Goal: Use online tool/utility: Utilize a website feature to perform a specific function

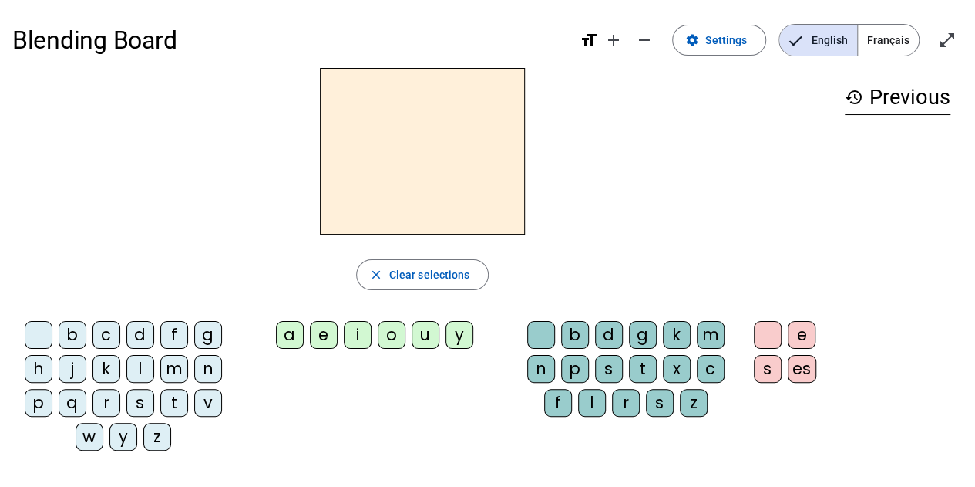
click at [298, 335] on div "a" at bounding box center [290, 335] width 28 height 28
click at [714, 332] on div "m" at bounding box center [711, 335] width 28 height 28
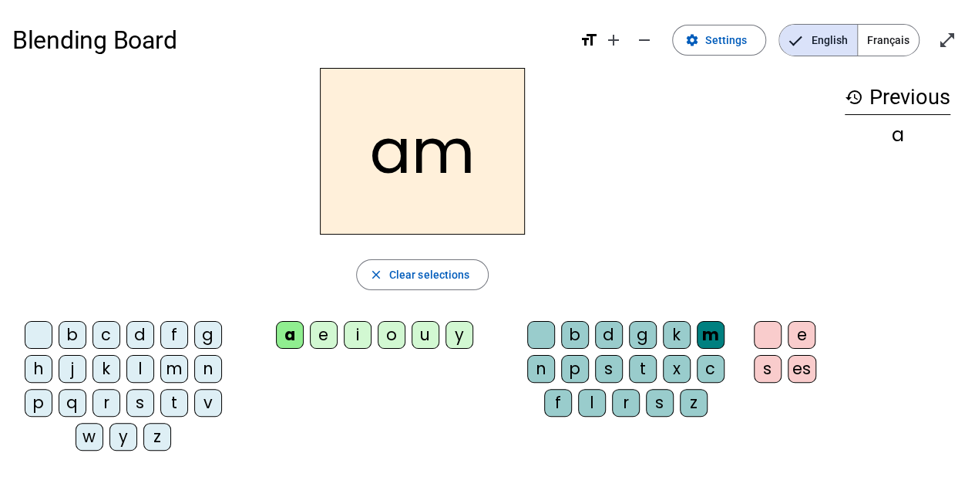
click at [355, 335] on div "i" at bounding box center [358, 335] width 28 height 28
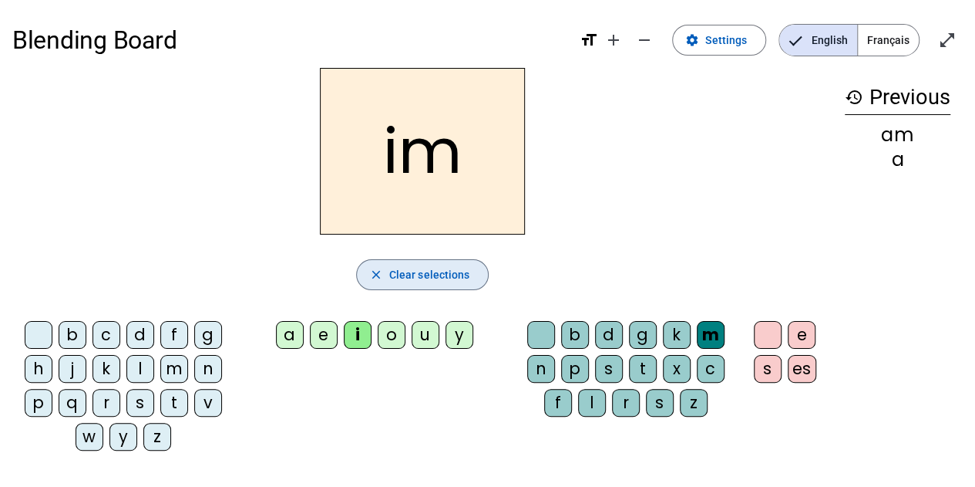
click at [457, 277] on span "Clear selections" at bounding box center [429, 274] width 81 height 19
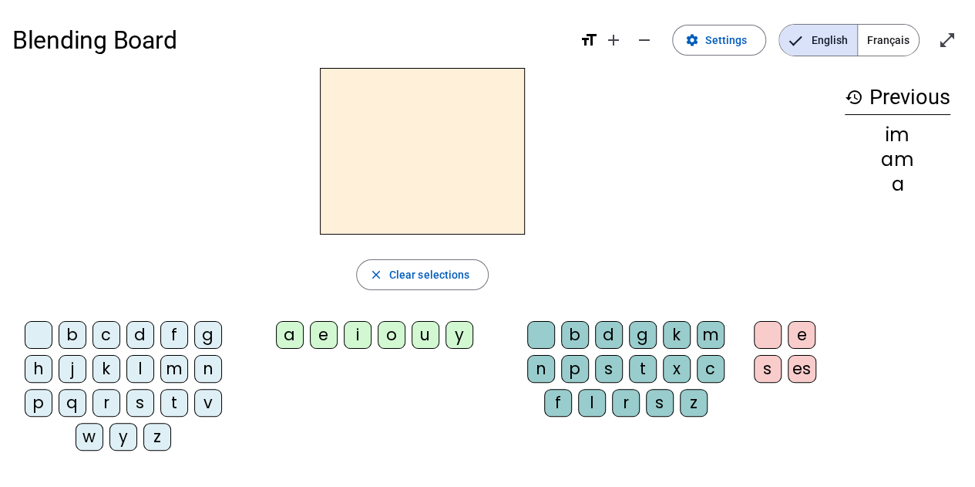
click at [294, 334] on div "a" at bounding box center [290, 335] width 28 height 28
click at [711, 335] on div "m" at bounding box center [711, 335] width 28 height 28
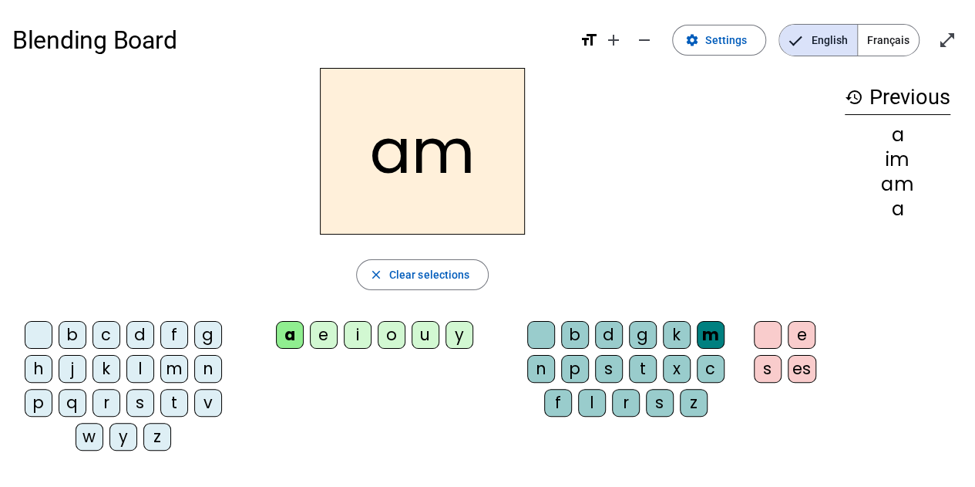
click at [907, 45] on span "Français" at bounding box center [888, 40] width 61 height 31
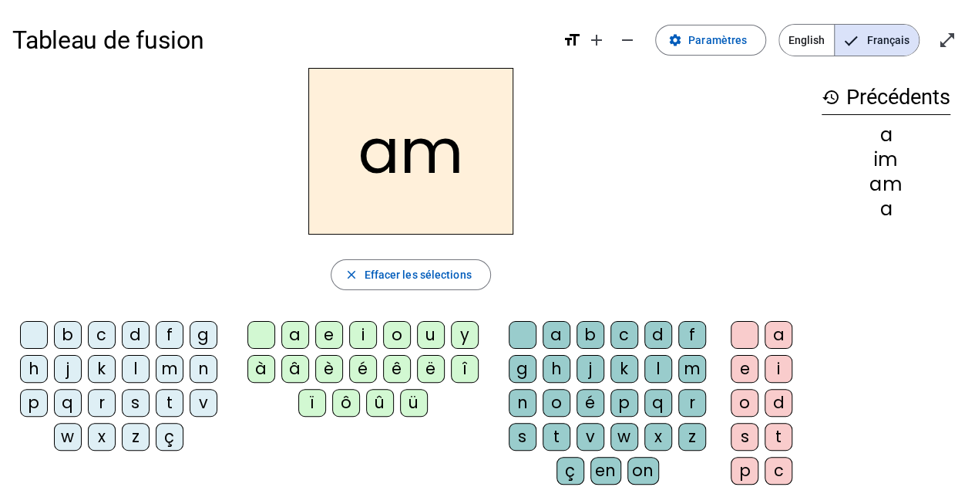
click at [480, 174] on h2 "am" at bounding box center [410, 151] width 205 height 167
click at [441, 274] on span "Effacer les sélections" at bounding box center [417, 274] width 107 height 19
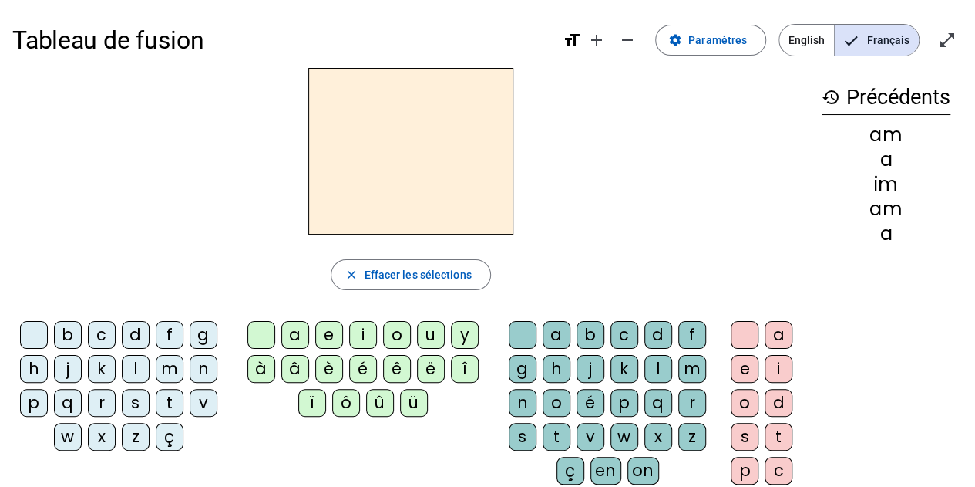
click at [298, 333] on div "a" at bounding box center [295, 335] width 28 height 28
click at [690, 366] on div "m" at bounding box center [693, 369] width 28 height 28
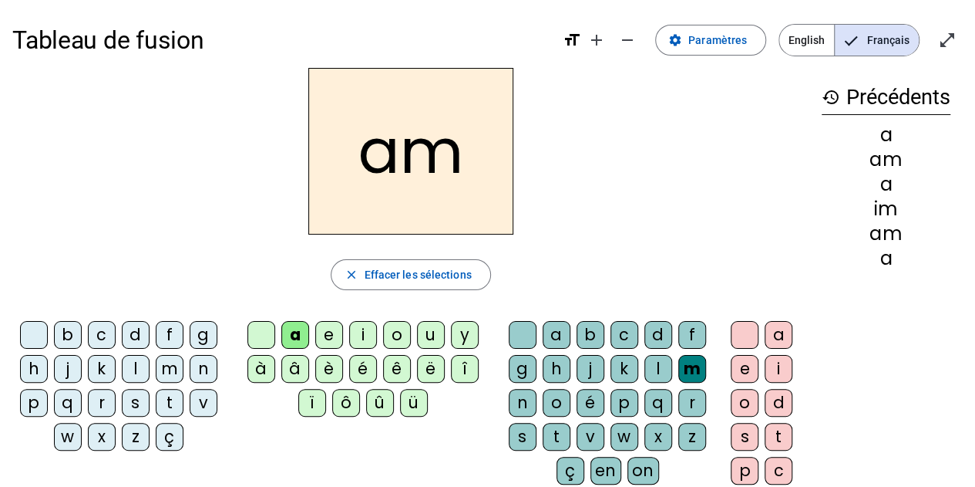
click at [785, 366] on div "i" at bounding box center [779, 369] width 28 height 28
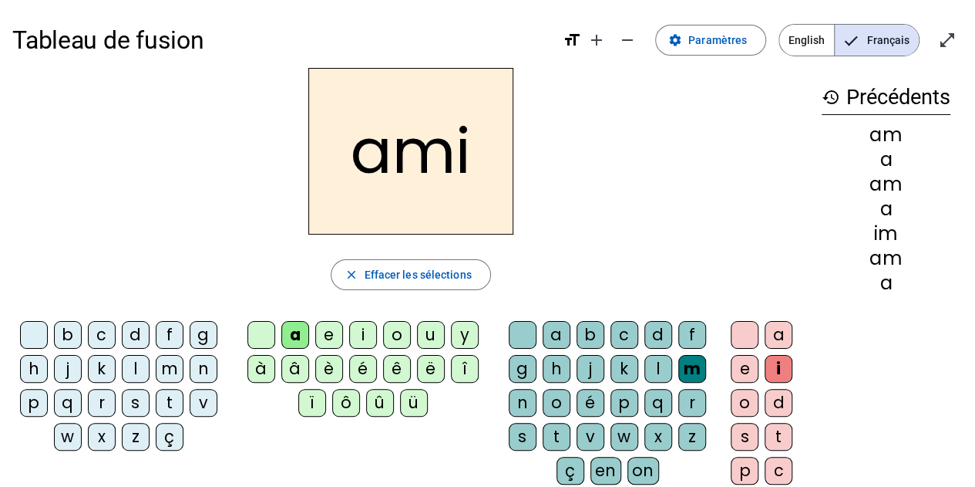
click at [738, 366] on div "e" at bounding box center [745, 369] width 28 height 28
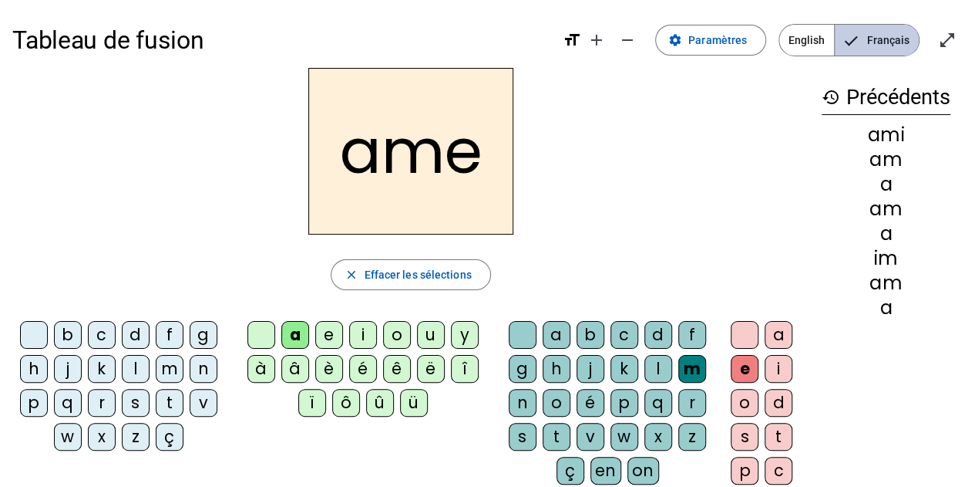
click at [872, 53] on span "Français" at bounding box center [877, 40] width 84 height 31
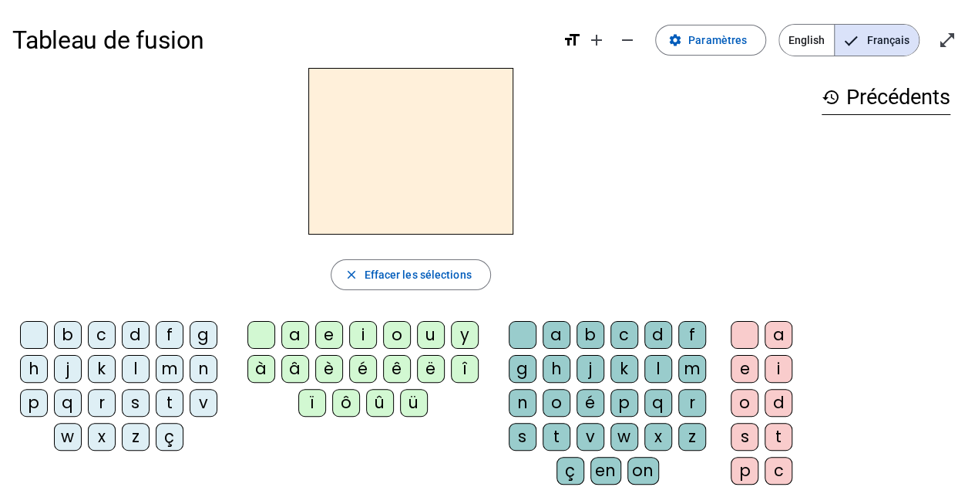
click at [135, 369] on div "l" at bounding box center [136, 369] width 28 height 28
click at [281, 338] on letter-bubble at bounding box center [265, 338] width 34 height 34
click at [295, 332] on div "a" at bounding box center [295, 335] width 28 height 28
click at [200, 405] on div "v" at bounding box center [204, 403] width 28 height 28
click at [901, 107] on h3 "history Précédents" at bounding box center [886, 97] width 129 height 35
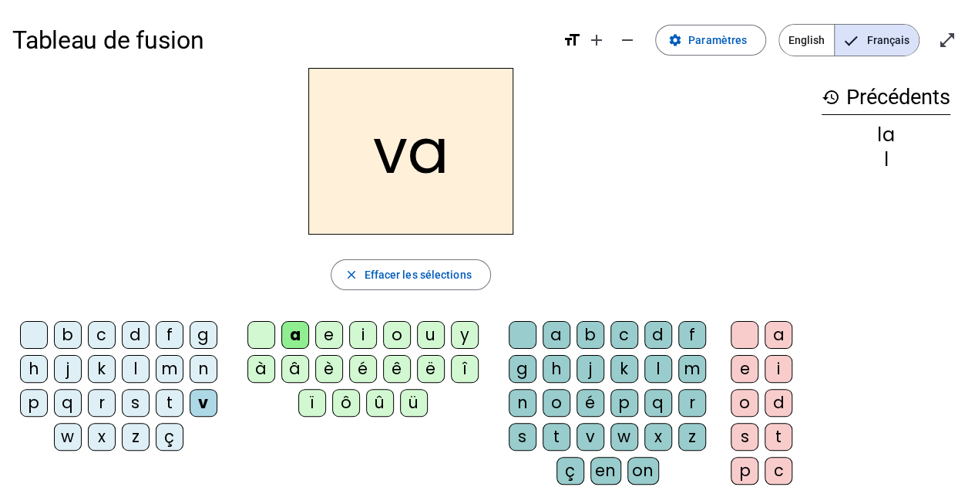
click at [880, 140] on div "la" at bounding box center [886, 135] width 129 height 19
click at [879, 140] on div "la" at bounding box center [886, 135] width 129 height 19
drag, startPoint x: 887, startPoint y: 138, endPoint x: 874, endPoint y: 152, distance: 19.1
click at [884, 138] on div "la" at bounding box center [886, 135] width 129 height 19
click at [393, 271] on span "Effacer les sélections" at bounding box center [417, 274] width 107 height 19
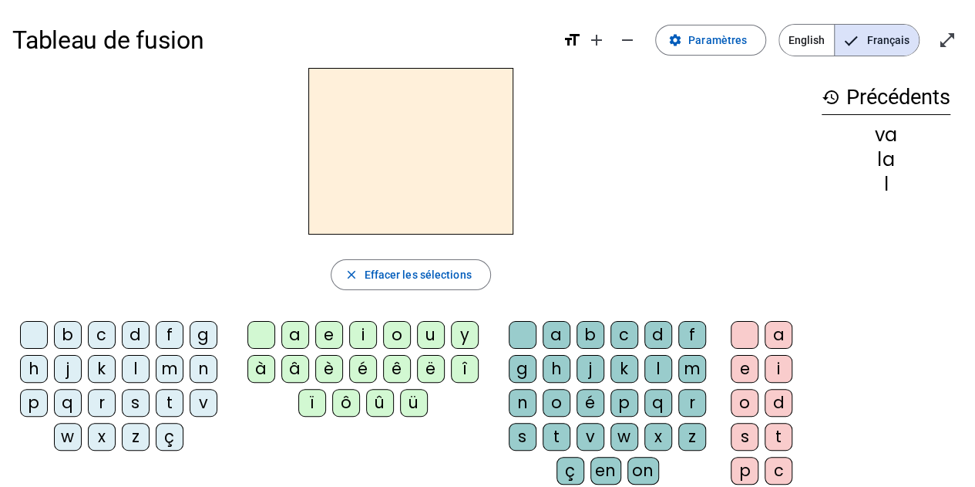
click at [294, 331] on div "a" at bounding box center [295, 335] width 28 height 28
click at [200, 366] on div "n" at bounding box center [204, 369] width 28 height 28
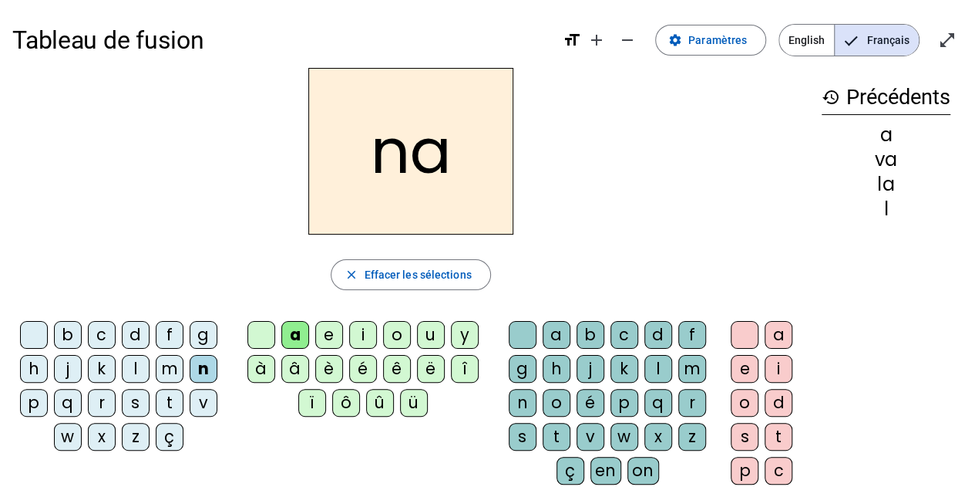
click at [200, 366] on div "n" at bounding box center [204, 369] width 28 height 28
click at [441, 269] on span "Effacer les sélections" at bounding box center [417, 274] width 107 height 19
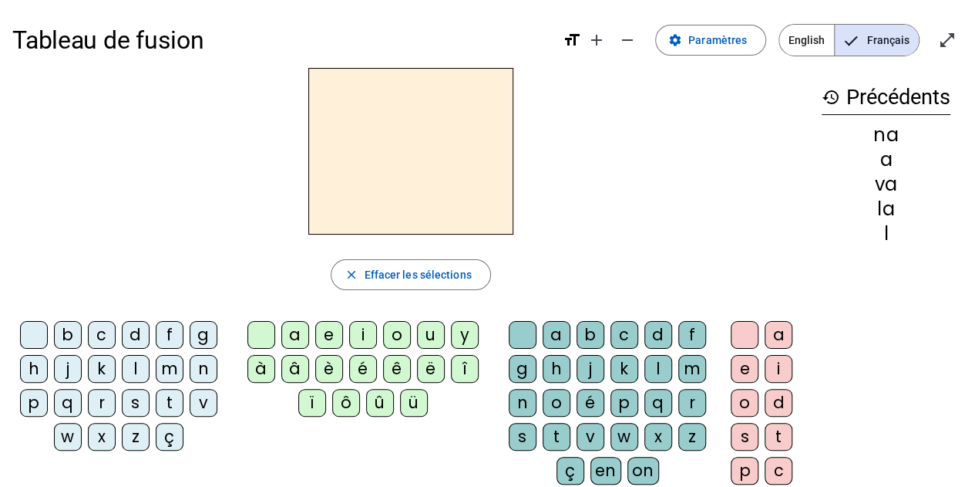
click at [295, 335] on div "a" at bounding box center [295, 335] width 28 height 28
click at [199, 374] on div "n" at bounding box center [204, 369] width 28 height 28
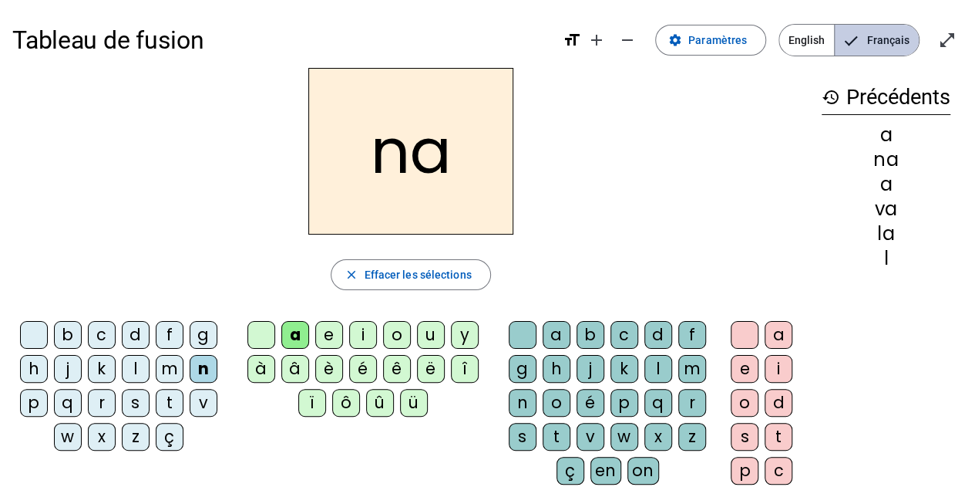
click at [879, 40] on span "Français" at bounding box center [877, 40] width 84 height 31
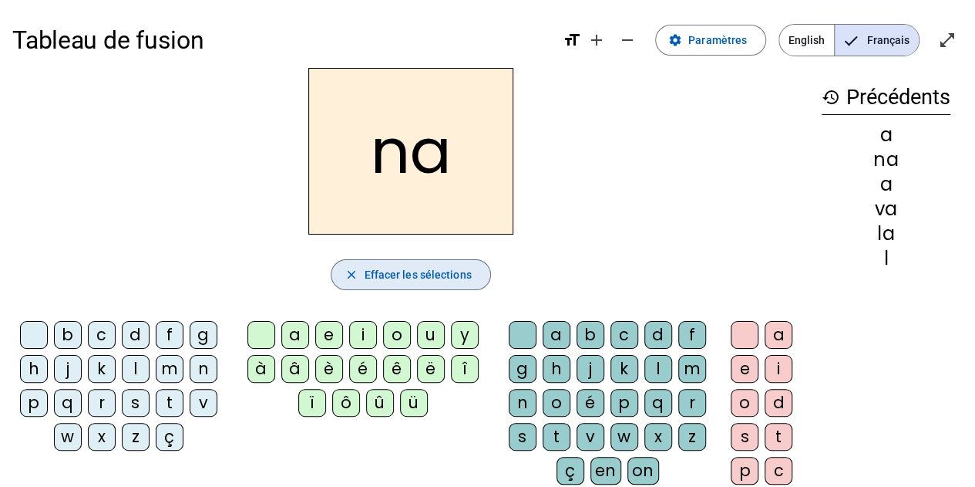
click at [381, 281] on span "Effacer les sélections" at bounding box center [417, 274] width 107 height 19
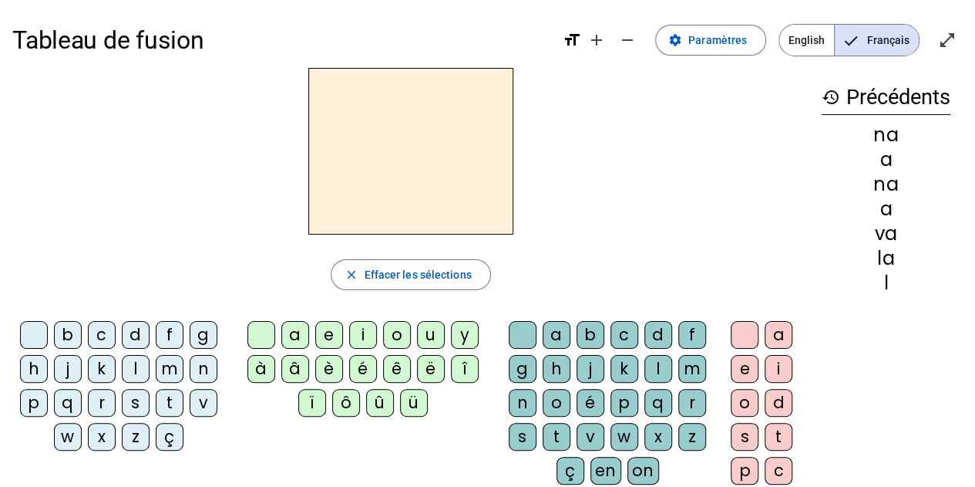
click at [293, 337] on div "a" at bounding box center [295, 335] width 28 height 28
click at [520, 399] on div "n" at bounding box center [523, 403] width 28 height 28
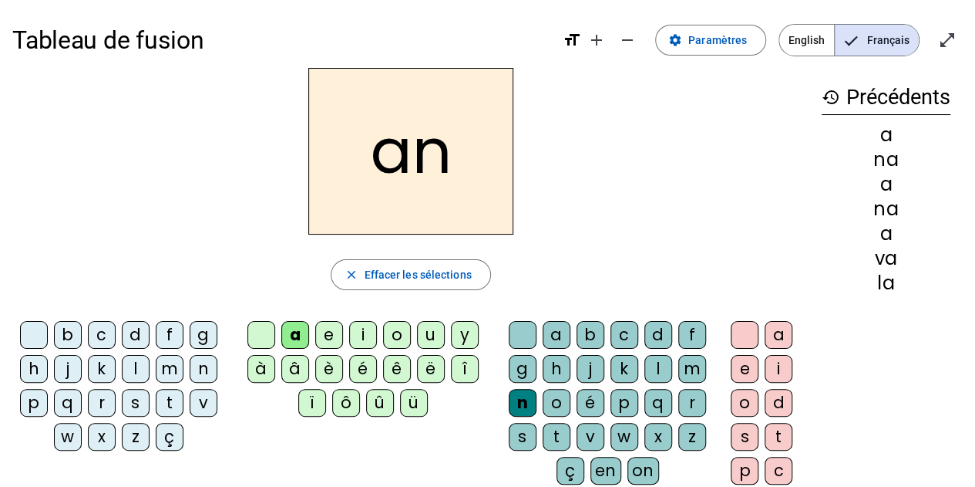
click at [520, 399] on div "n" at bounding box center [523, 403] width 28 height 28
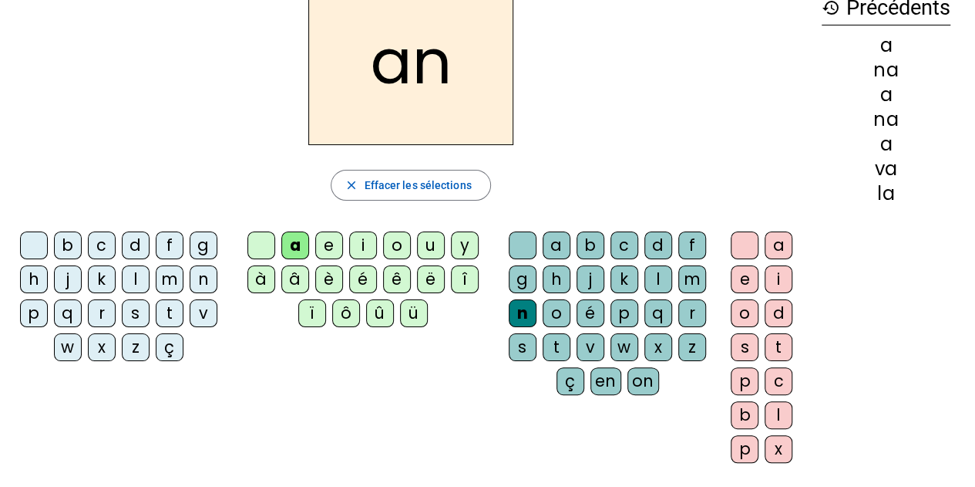
scroll to position [77, 0]
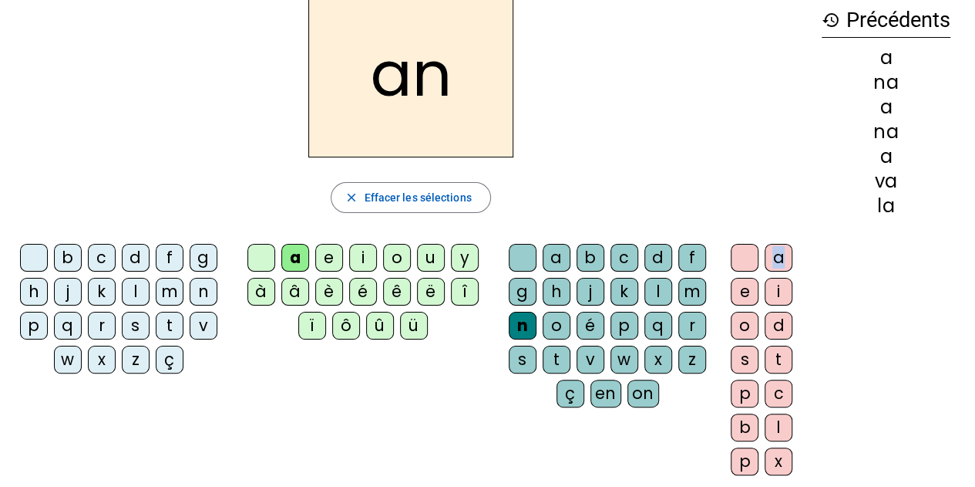
click at [777, 252] on div "a" at bounding box center [779, 258] width 28 height 28
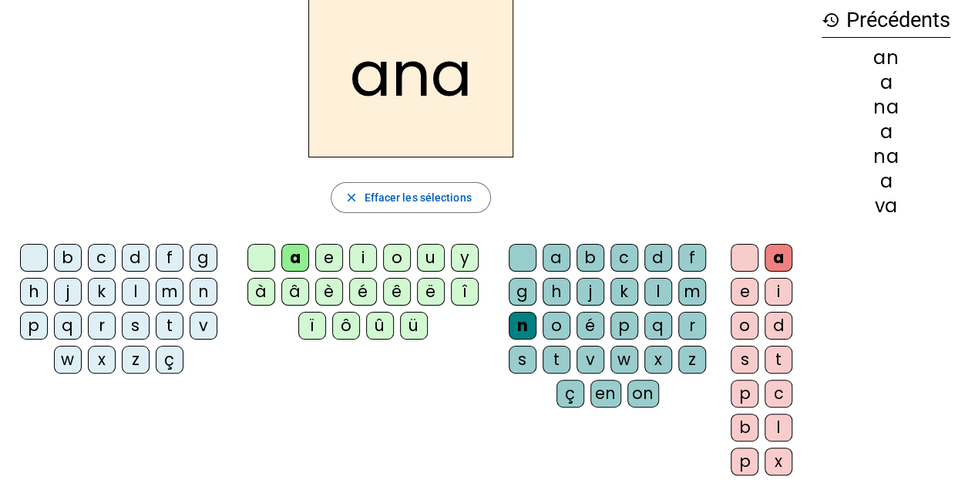
click at [774, 298] on div "i" at bounding box center [779, 292] width 28 height 28
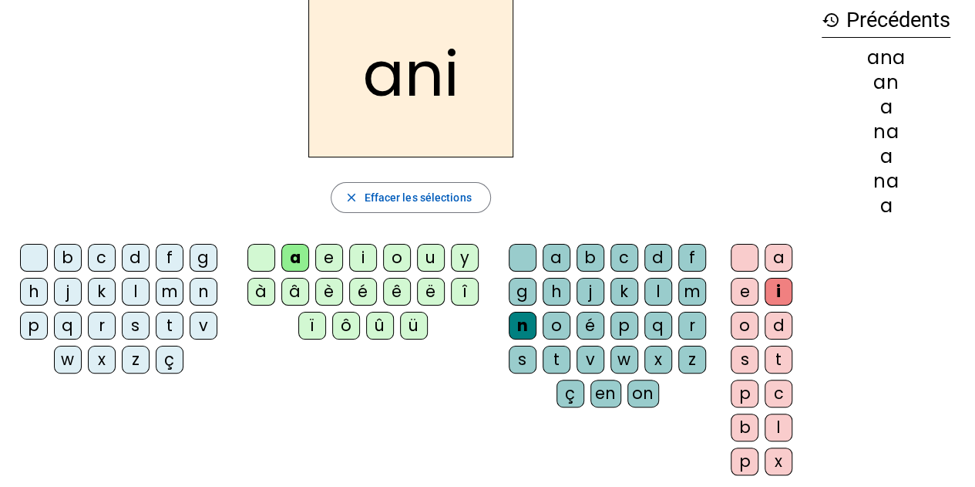
click at [436, 203] on span "Effacer les sélections" at bounding box center [417, 197] width 107 height 19
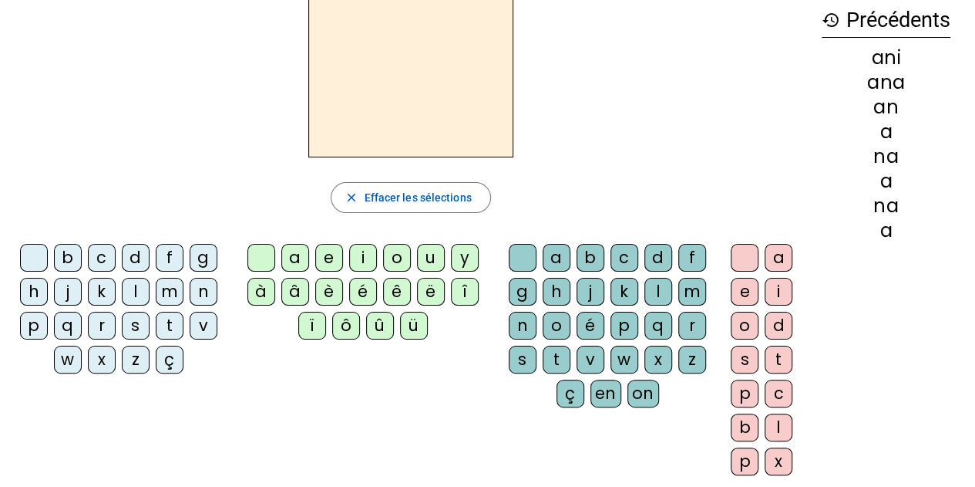
click at [280, 261] on letter-bubble at bounding box center [265, 261] width 34 height 34
click at [285, 261] on div "a" at bounding box center [295, 258] width 28 height 28
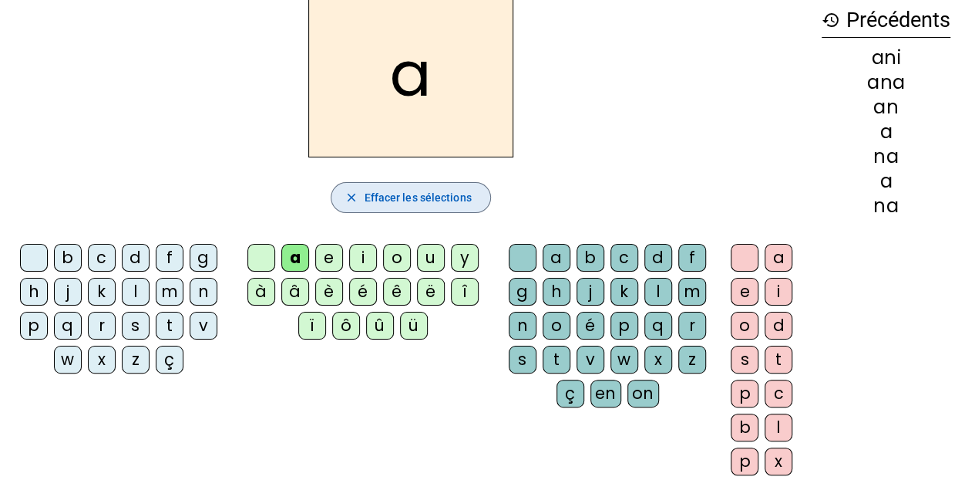
click at [430, 208] on span "button" at bounding box center [411, 197] width 158 height 37
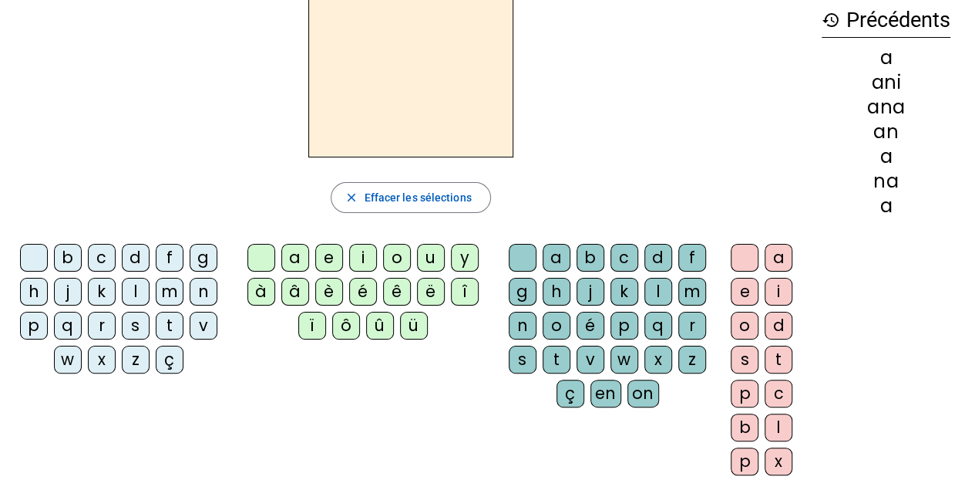
click at [136, 289] on div "l" at bounding box center [136, 292] width 28 height 28
click at [302, 253] on div "a" at bounding box center [295, 258] width 28 height 28
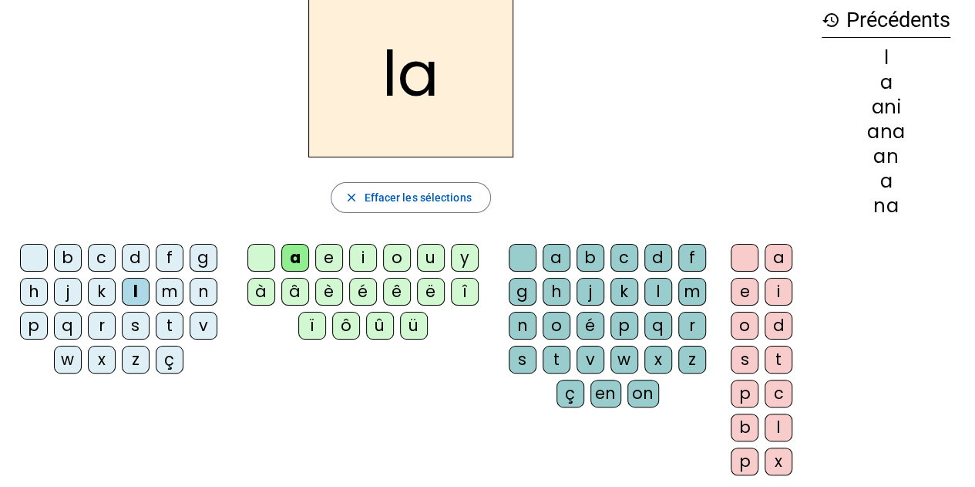
click at [589, 354] on div "v" at bounding box center [591, 359] width 28 height 28
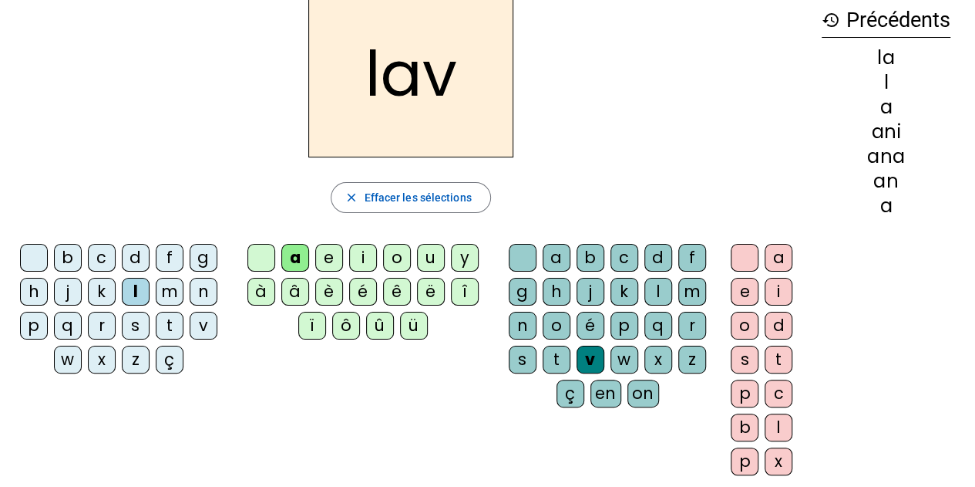
click at [746, 290] on div "e" at bounding box center [745, 292] width 28 height 28
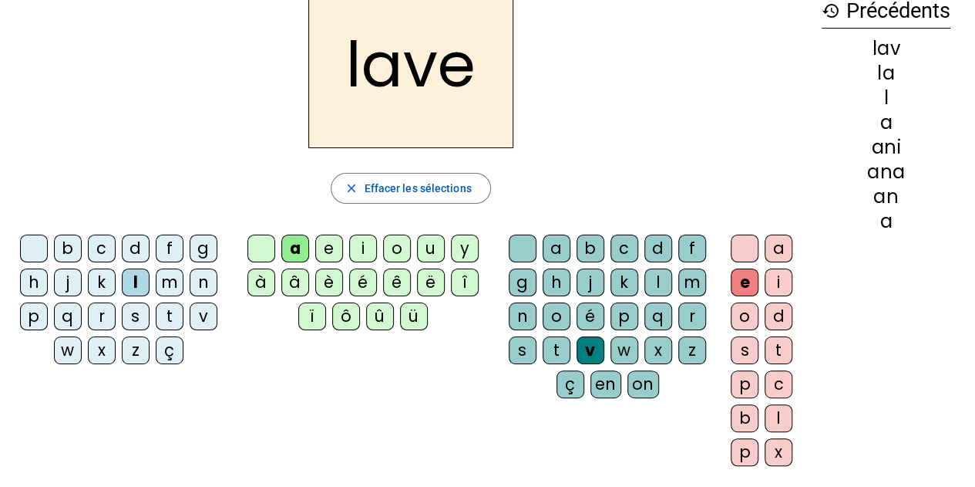
scroll to position [0, 0]
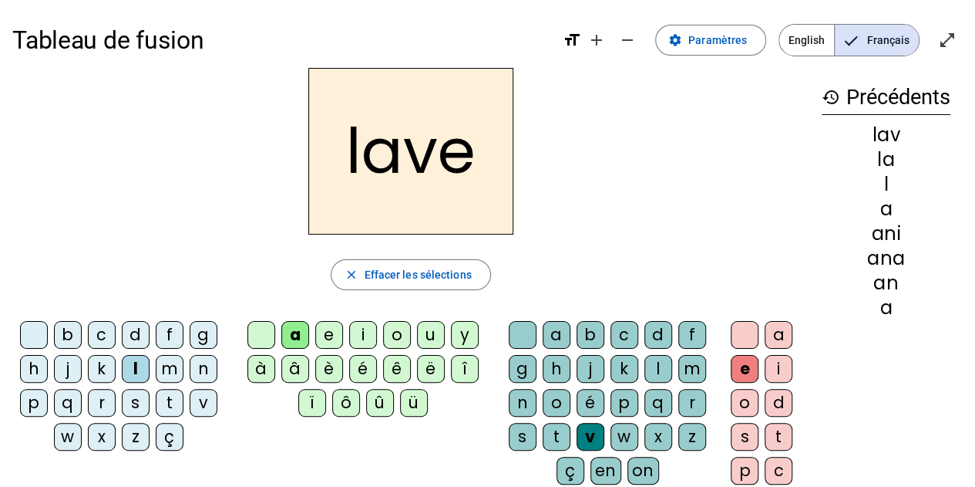
click at [456, 270] on span "Effacer les sélections" at bounding box center [417, 274] width 107 height 19
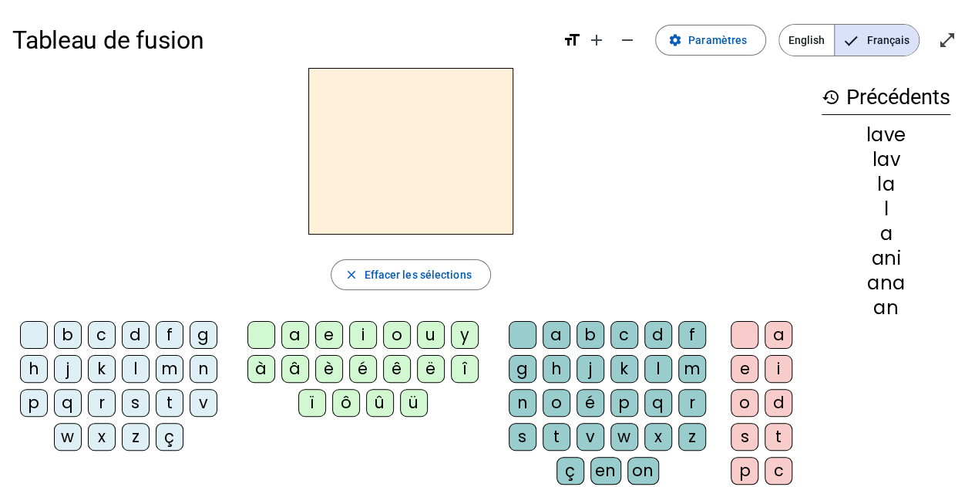
click at [141, 369] on div "l" at bounding box center [136, 369] width 28 height 28
click at [304, 337] on div "a" at bounding box center [295, 335] width 28 height 28
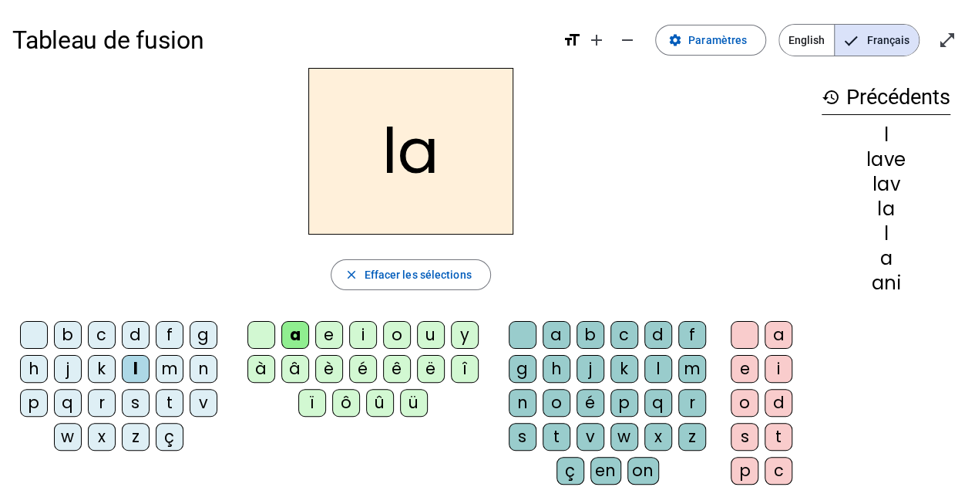
click at [594, 433] on div "v" at bounding box center [591, 437] width 28 height 28
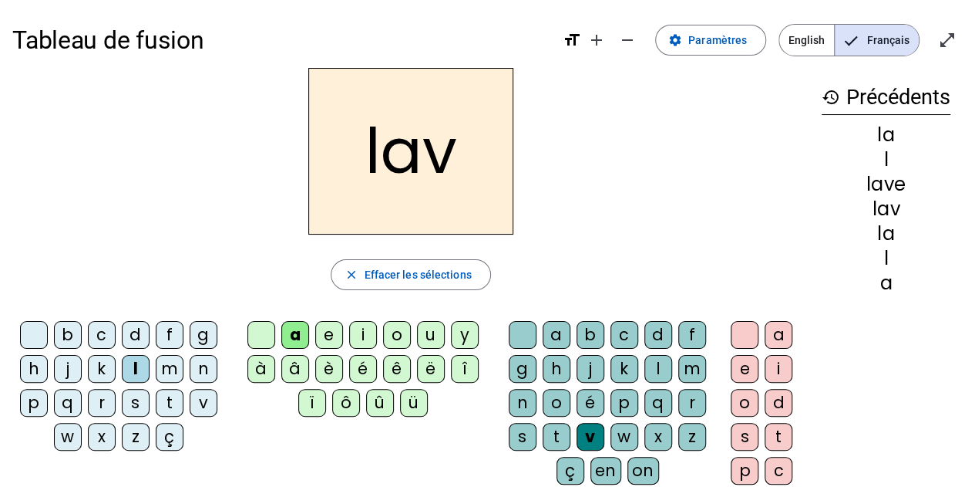
click at [750, 368] on div "e" at bounding box center [745, 369] width 28 height 28
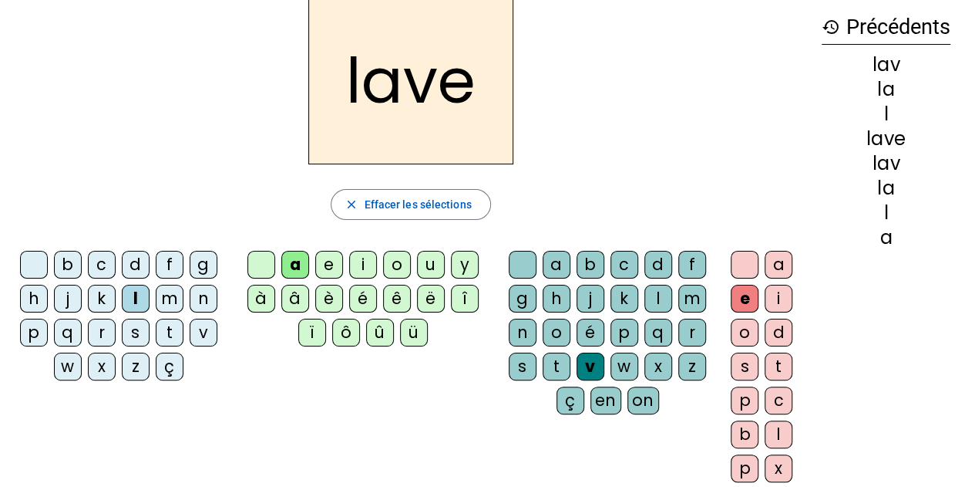
scroll to position [154, 0]
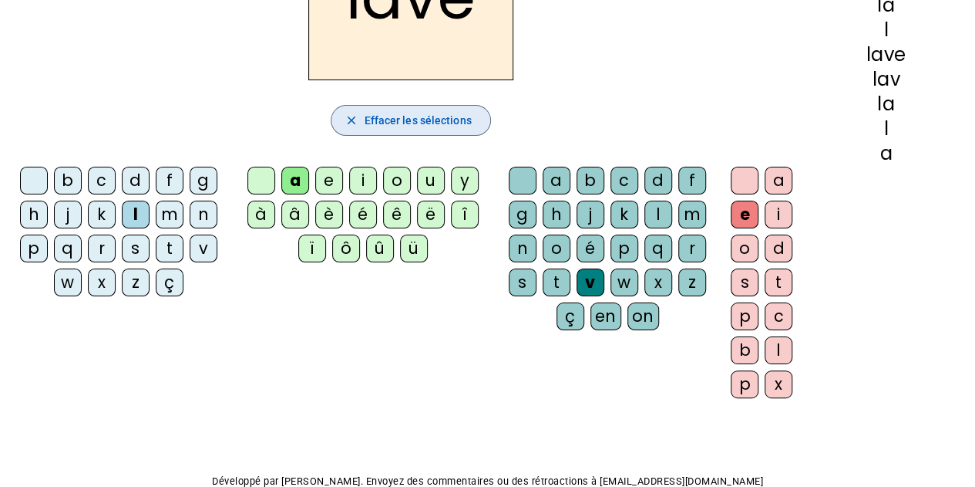
drag, startPoint x: 436, startPoint y: 121, endPoint x: 426, endPoint y: 128, distance: 12.8
click at [435, 121] on span "Effacer les sélections" at bounding box center [417, 120] width 107 height 19
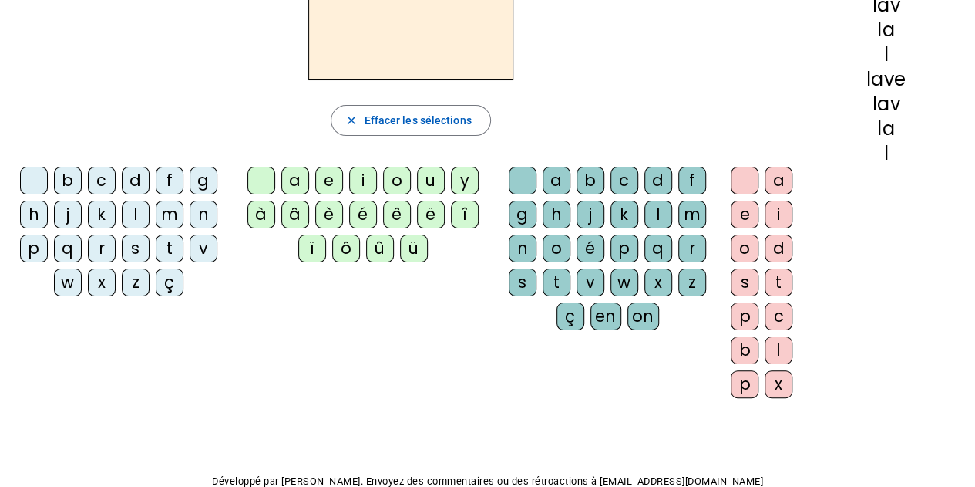
click at [133, 214] on div "l" at bounding box center [136, 214] width 28 height 28
click at [295, 177] on div "a" at bounding box center [295, 181] width 28 height 28
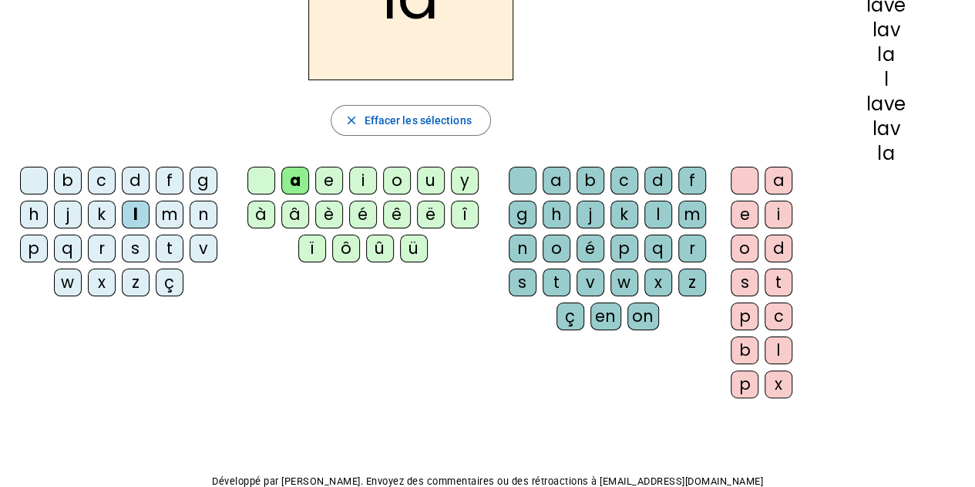
drag, startPoint x: 591, startPoint y: 276, endPoint x: 591, endPoint y: 256, distance: 20.0
click at [591, 275] on div "v" at bounding box center [591, 282] width 28 height 28
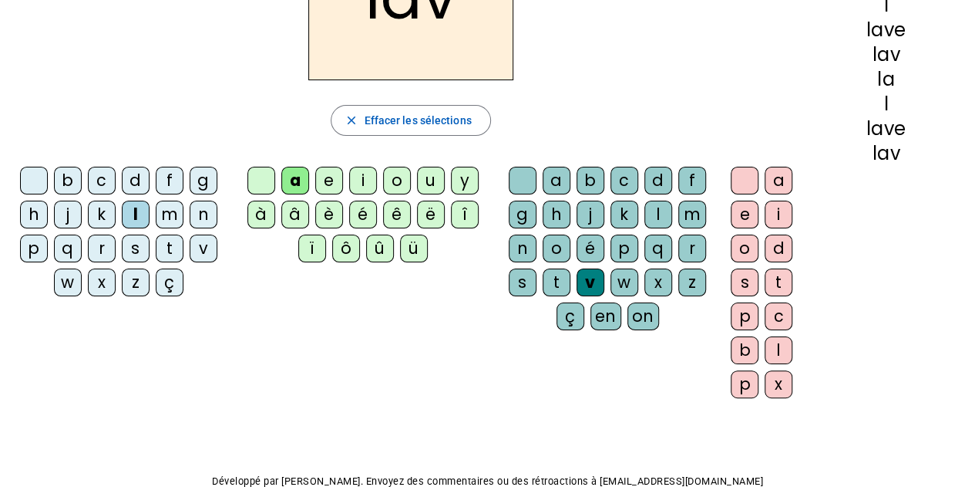
click at [591, 250] on div "é" at bounding box center [591, 248] width 28 height 28
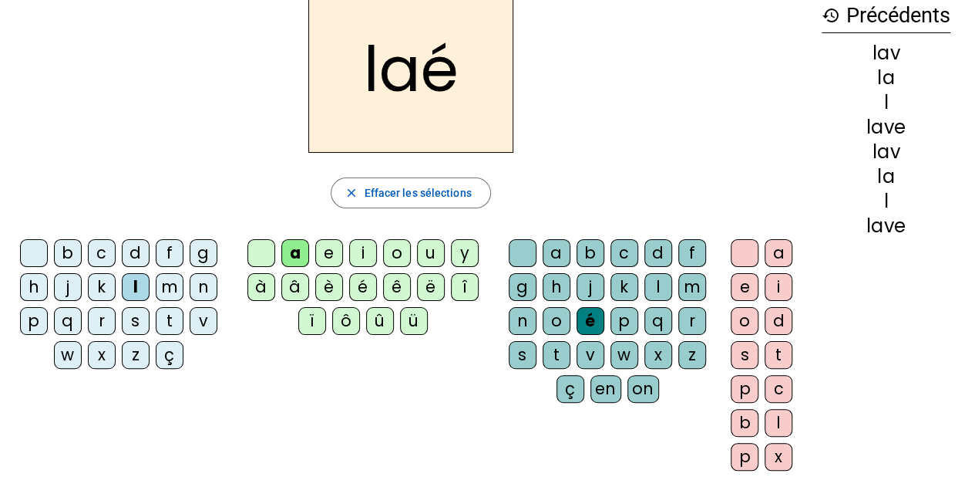
scroll to position [0, 0]
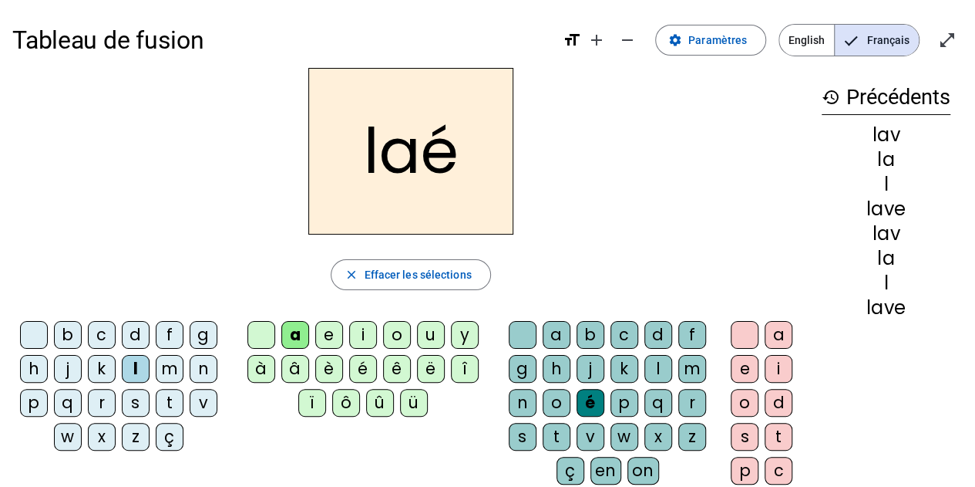
click at [415, 281] on button "close Effacer les sélections" at bounding box center [411, 274] width 160 height 31
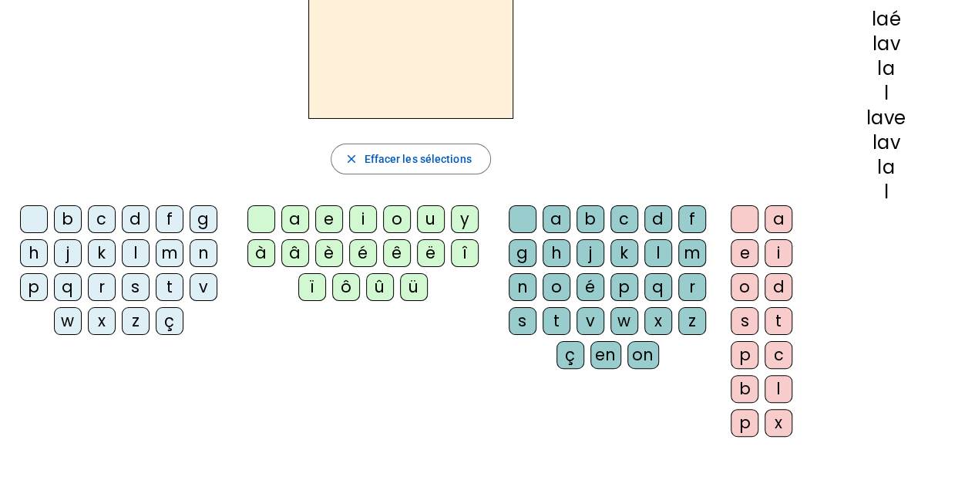
scroll to position [3, 0]
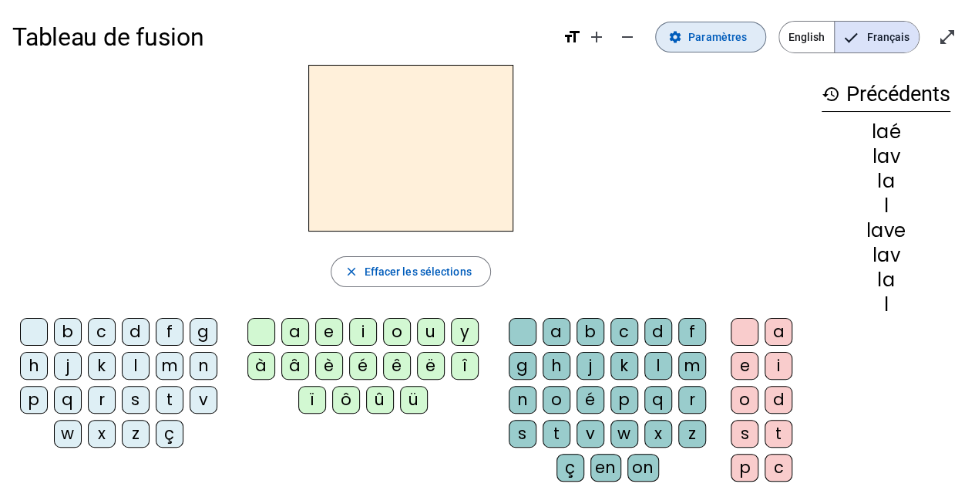
click at [680, 42] on button "settings Paramètres" at bounding box center [710, 37] width 111 height 31
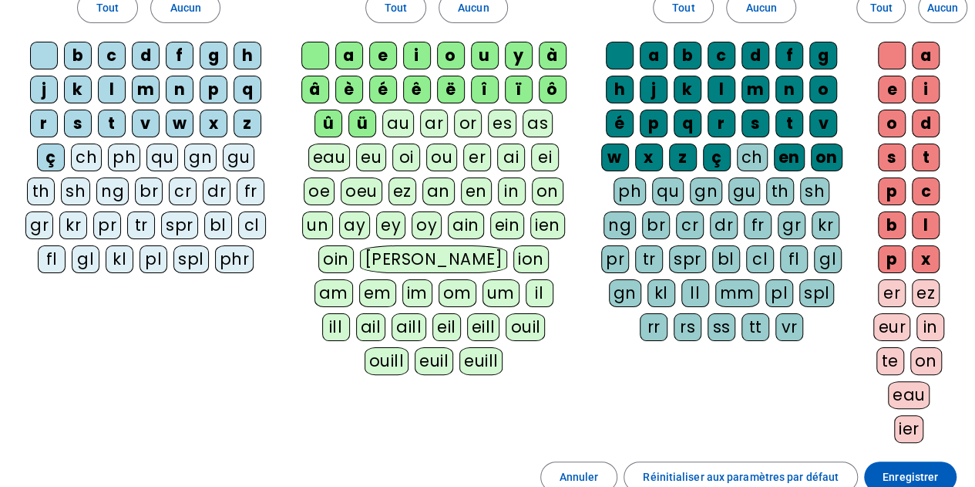
scroll to position [157, 0]
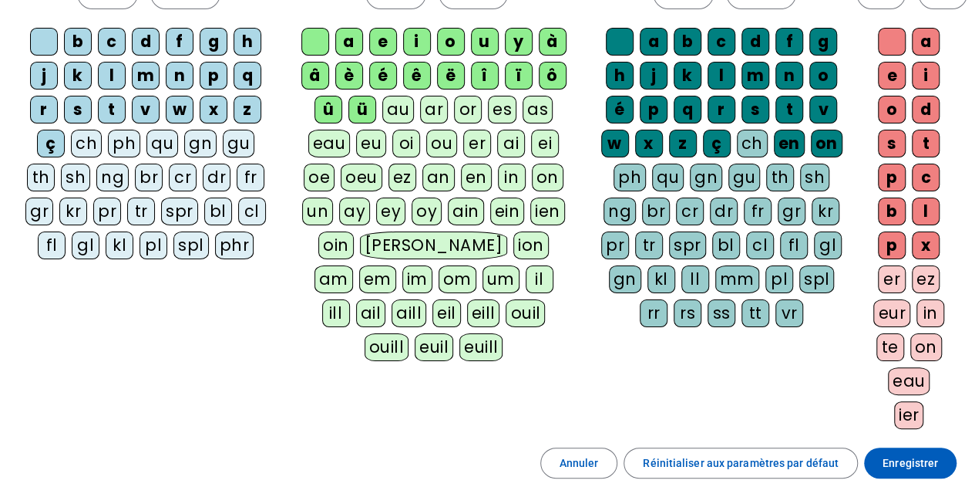
click at [888, 277] on div "er" at bounding box center [892, 279] width 28 height 28
click at [896, 379] on div "eau" at bounding box center [909, 381] width 42 height 28
click at [890, 453] on span "Enregistrer" at bounding box center [911, 462] width 56 height 19
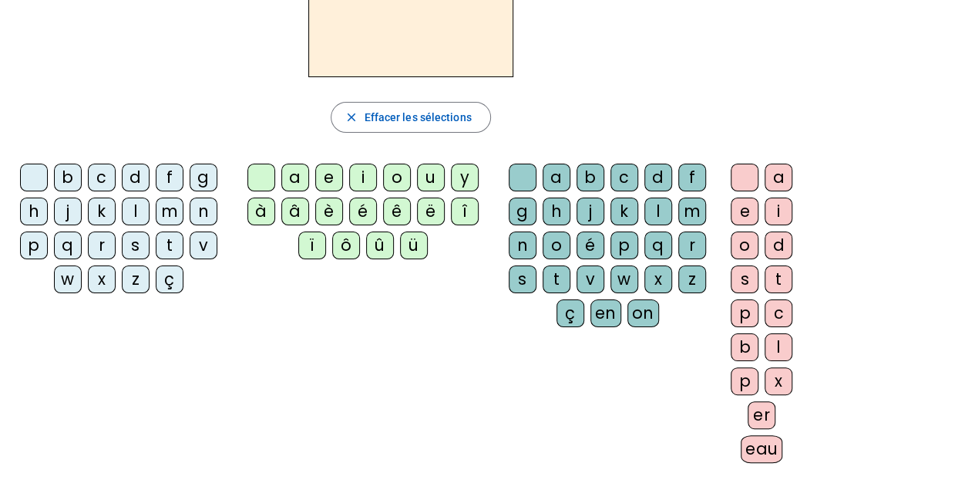
click at [134, 211] on div "l" at bounding box center [136, 211] width 28 height 28
click at [303, 175] on div "a" at bounding box center [295, 177] width 28 height 28
click at [583, 272] on div "v" at bounding box center [591, 279] width 28 height 28
click at [762, 411] on div "er" at bounding box center [762, 415] width 28 height 28
